Goal: Information Seeking & Learning: Learn about a topic

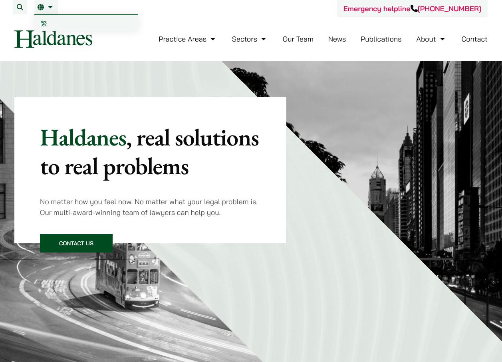
click at [40, 24] on link "繁" at bounding box center [86, 23] width 104 height 16
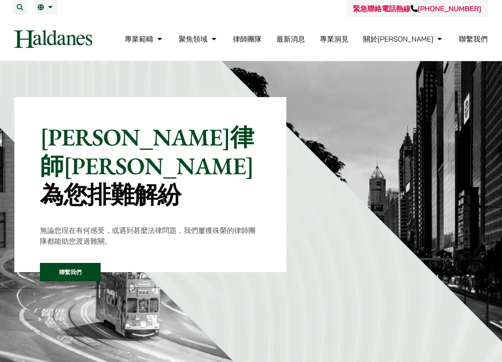
click at [262, 34] on link "律師團隊" at bounding box center [247, 38] width 29 height 9
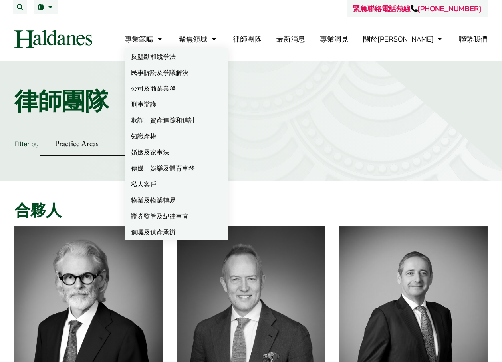
click at [164, 39] on link "專業範疇" at bounding box center [145, 38] width 40 height 9
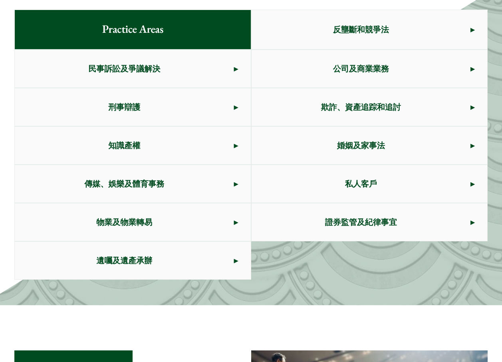
scroll to position [450, 0]
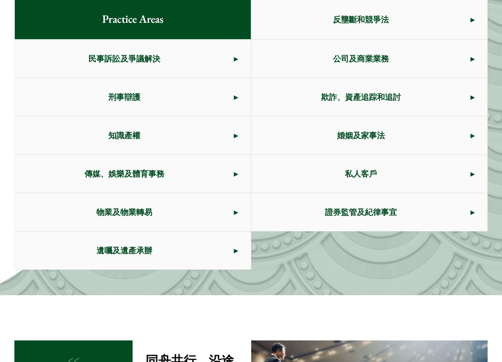
click at [320, 72] on span "公司及商業業務" at bounding box center [361, 59] width 219 height 38
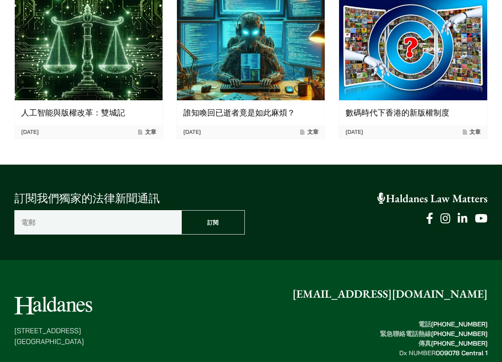
scroll to position [1398, 0]
